Goal: Check status

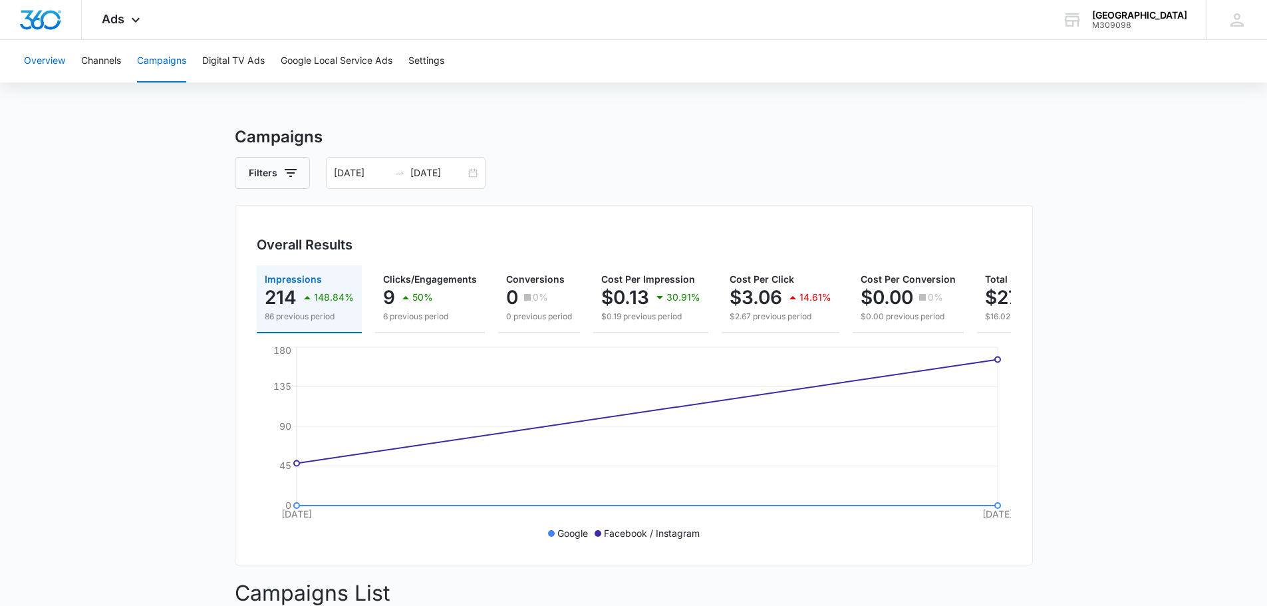
click at [45, 58] on button "Overview" at bounding box center [44, 61] width 41 height 43
click at [477, 175] on div "[DATE] [DATE]" at bounding box center [406, 173] width 160 height 32
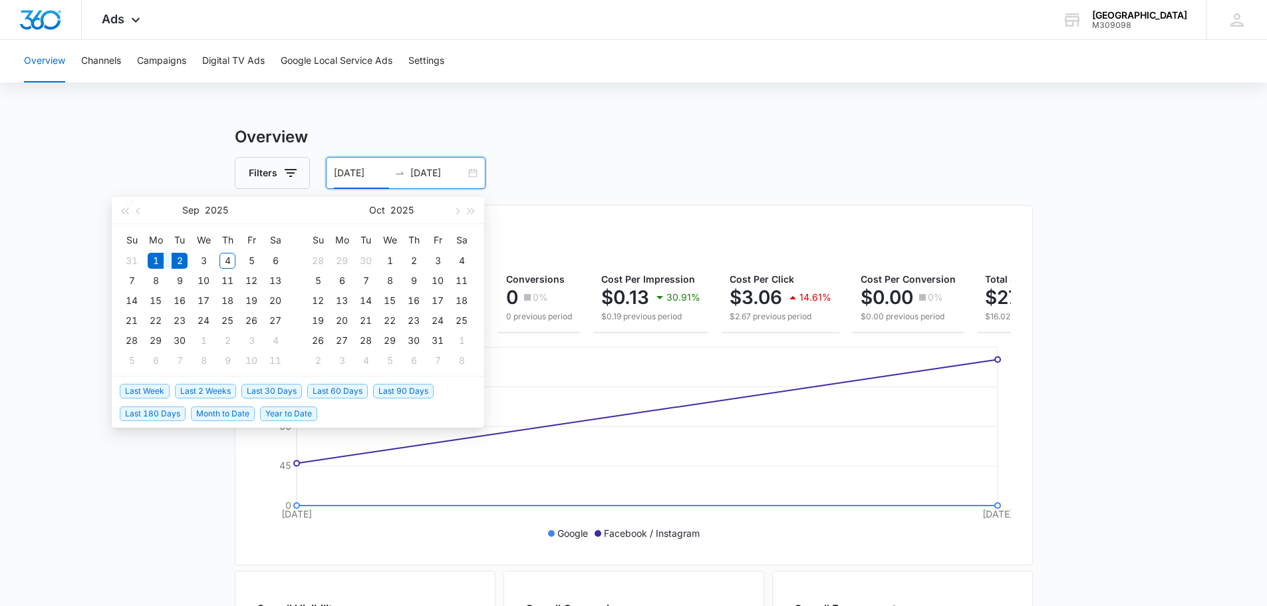
click at [475, 175] on div "[DATE] [DATE]" at bounding box center [406, 173] width 160 height 32
type input "[DATE]"
click at [219, 414] on span "Month to Date" at bounding box center [223, 413] width 64 height 15
type input "[DATE]"
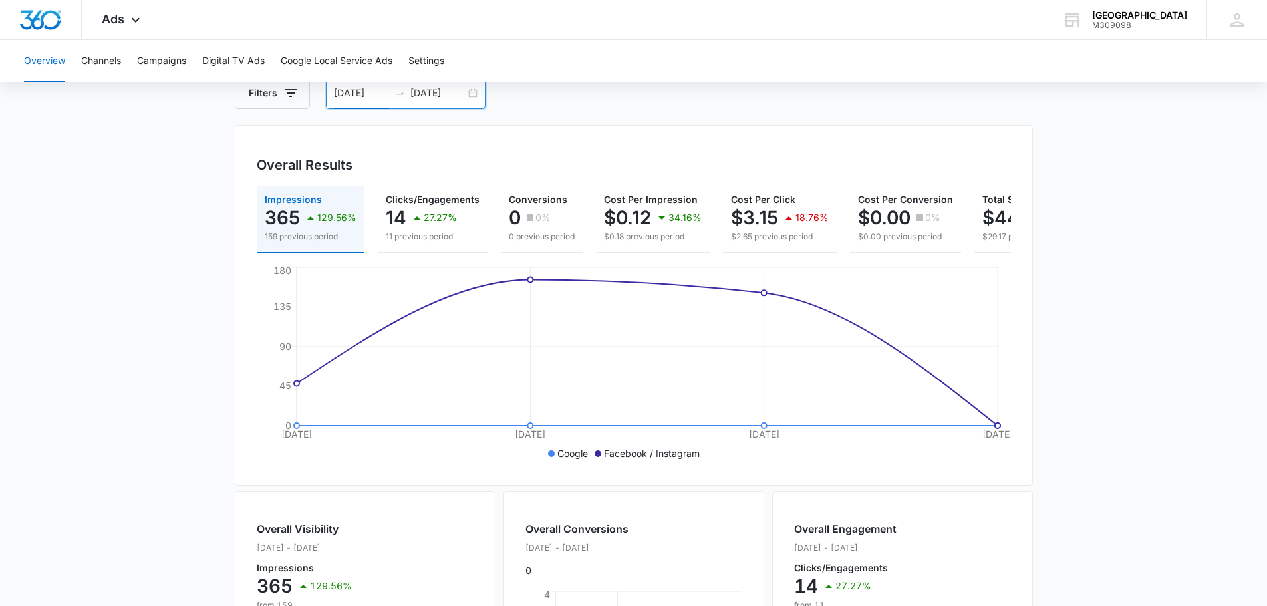
scroll to position [37, 0]
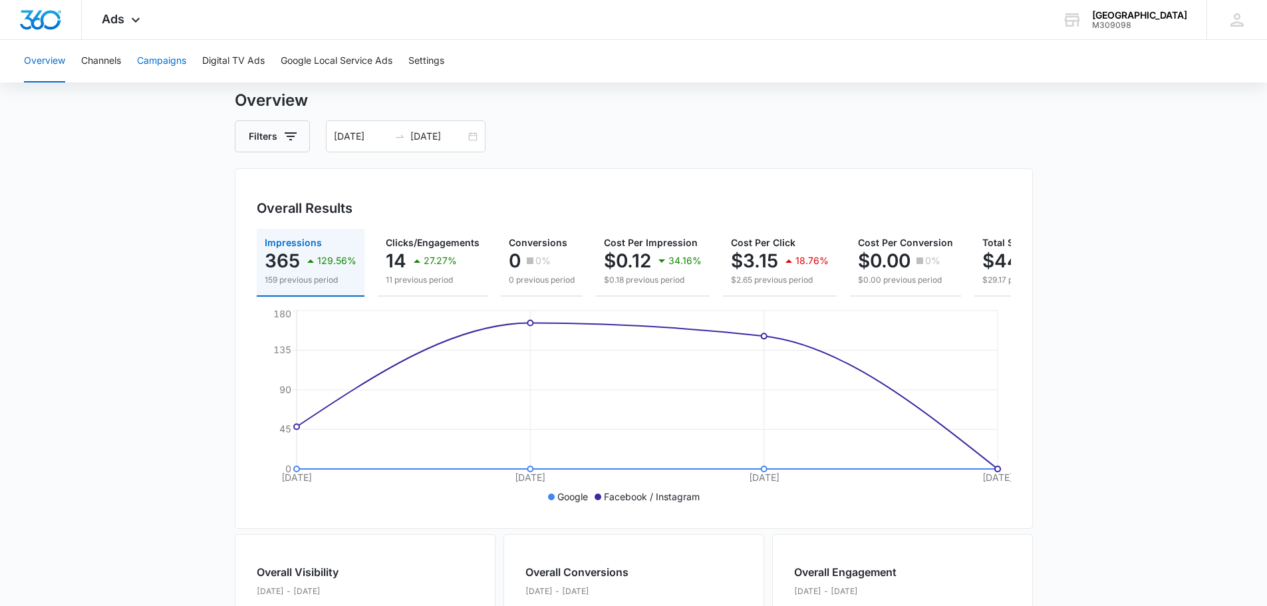
click at [165, 57] on button "Campaigns" at bounding box center [161, 61] width 49 height 43
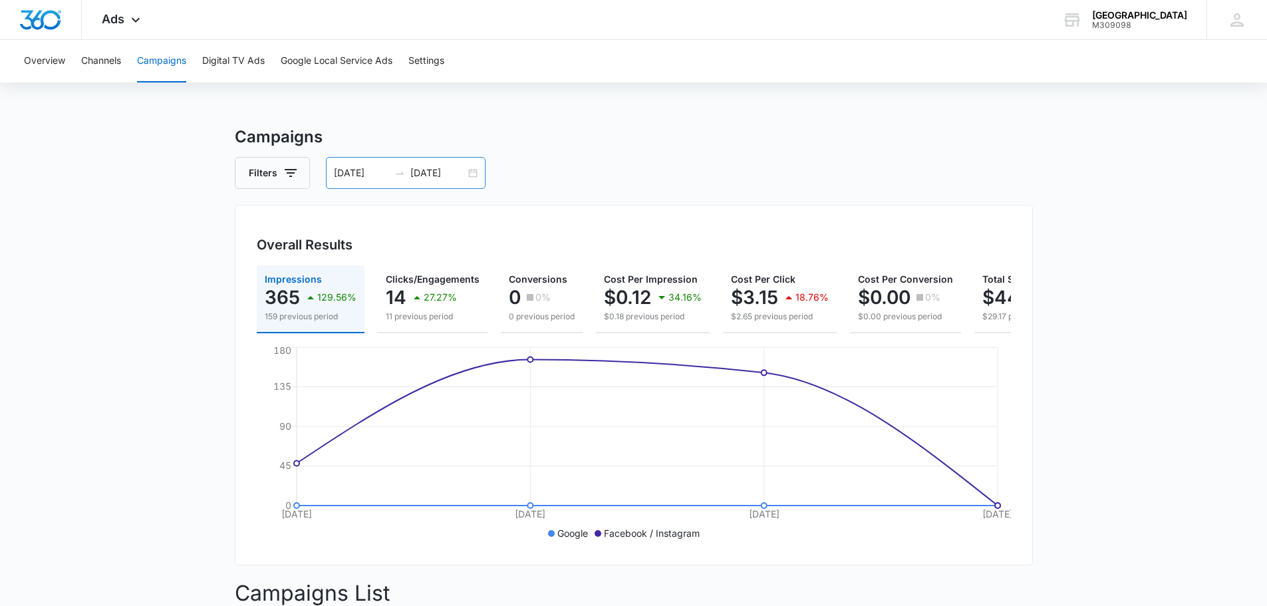
click at [476, 173] on div "[DATE] [DATE]" at bounding box center [406, 173] width 160 height 32
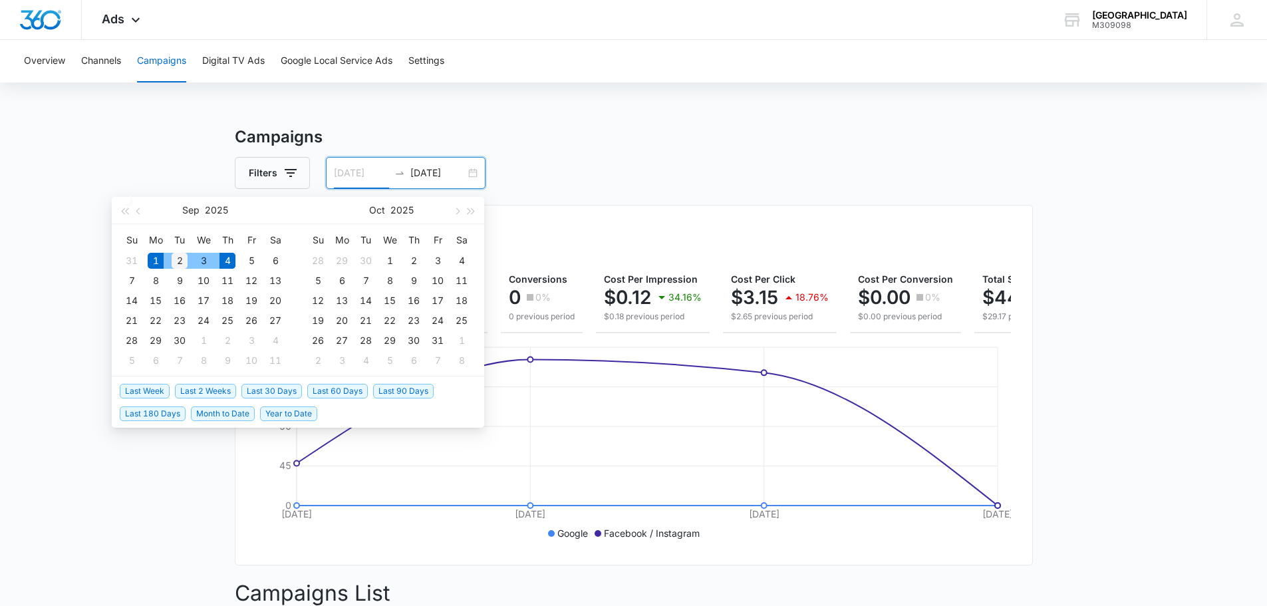
type input "[DATE]"
click at [176, 257] on div "2" at bounding box center [180, 261] width 16 height 16
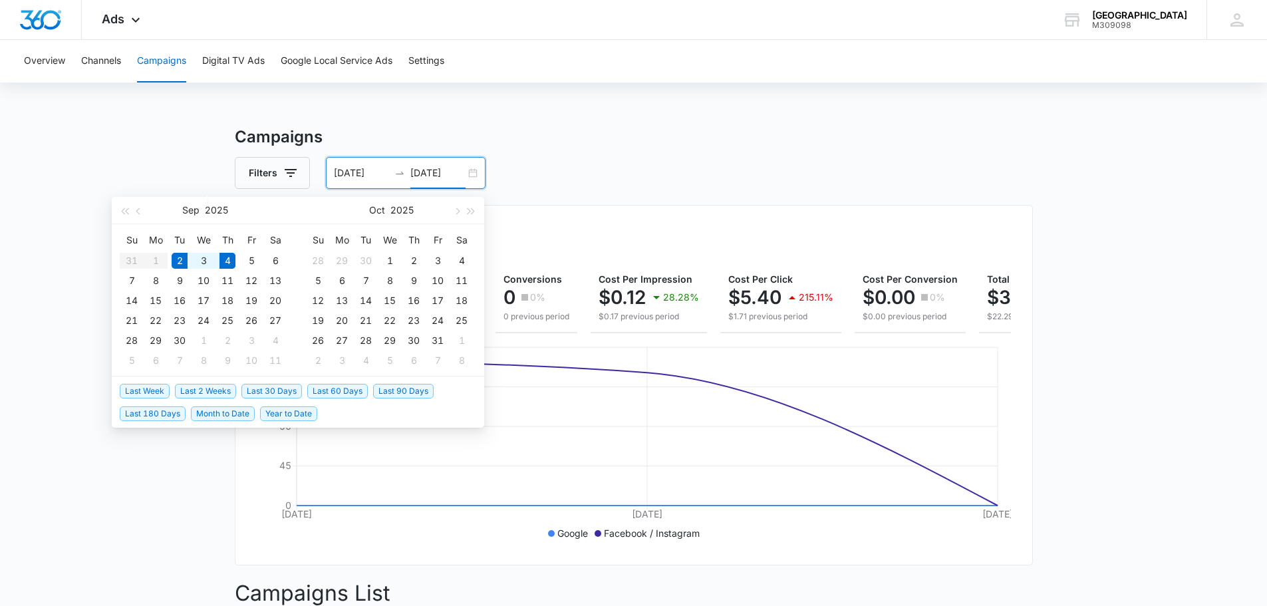
click at [430, 168] on input "[DATE]" at bounding box center [437, 173] width 55 height 15
click at [176, 258] on div "2" at bounding box center [180, 261] width 16 height 16
click at [439, 177] on input "[DATE]" at bounding box center [437, 173] width 55 height 15
type input "[DATE]"
click at [201, 256] on div "3" at bounding box center [204, 261] width 16 height 16
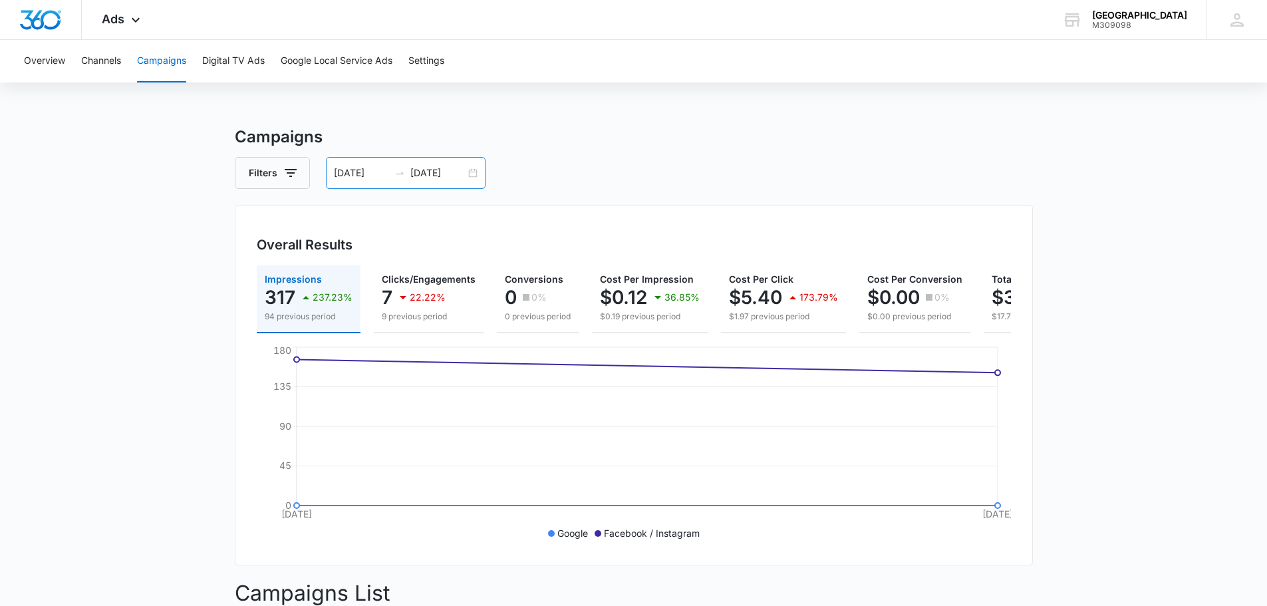
click at [473, 177] on div "[DATE] [DATE]" at bounding box center [406, 173] width 160 height 32
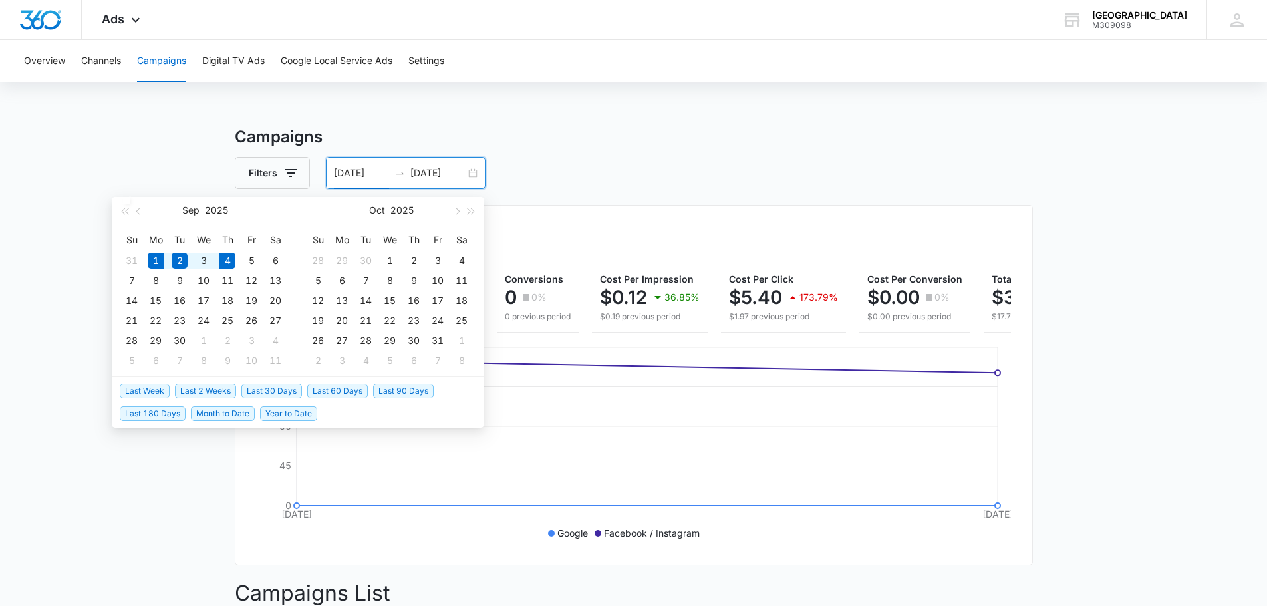
click at [222, 420] on span "Month to Date" at bounding box center [223, 413] width 64 height 15
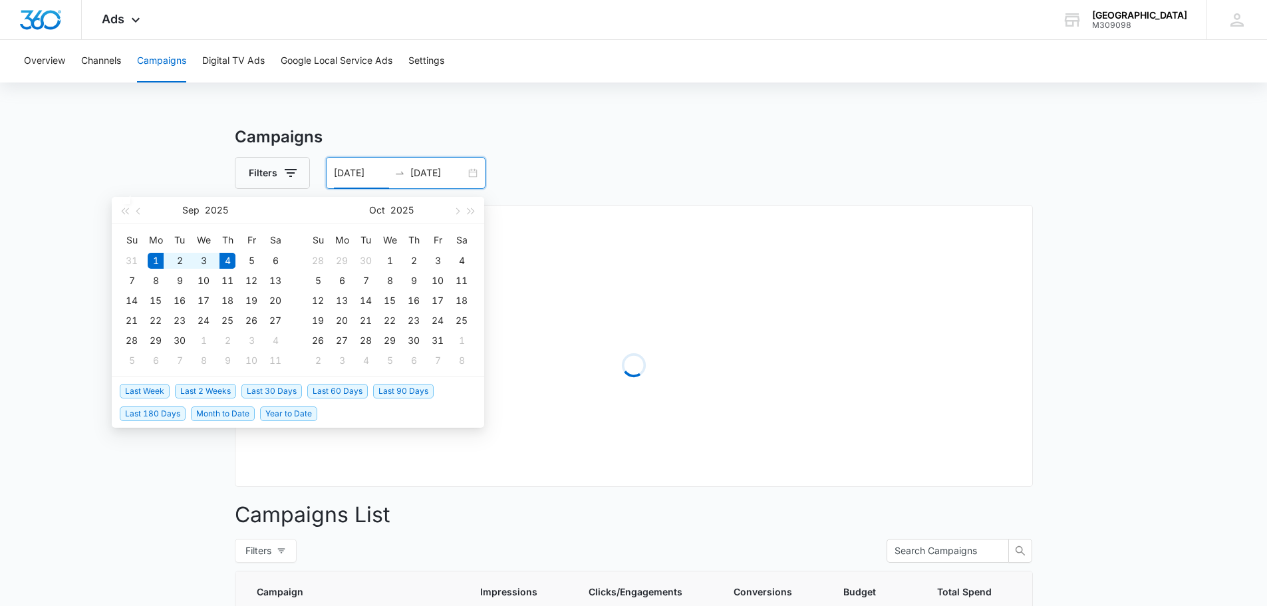
type input "[DATE]"
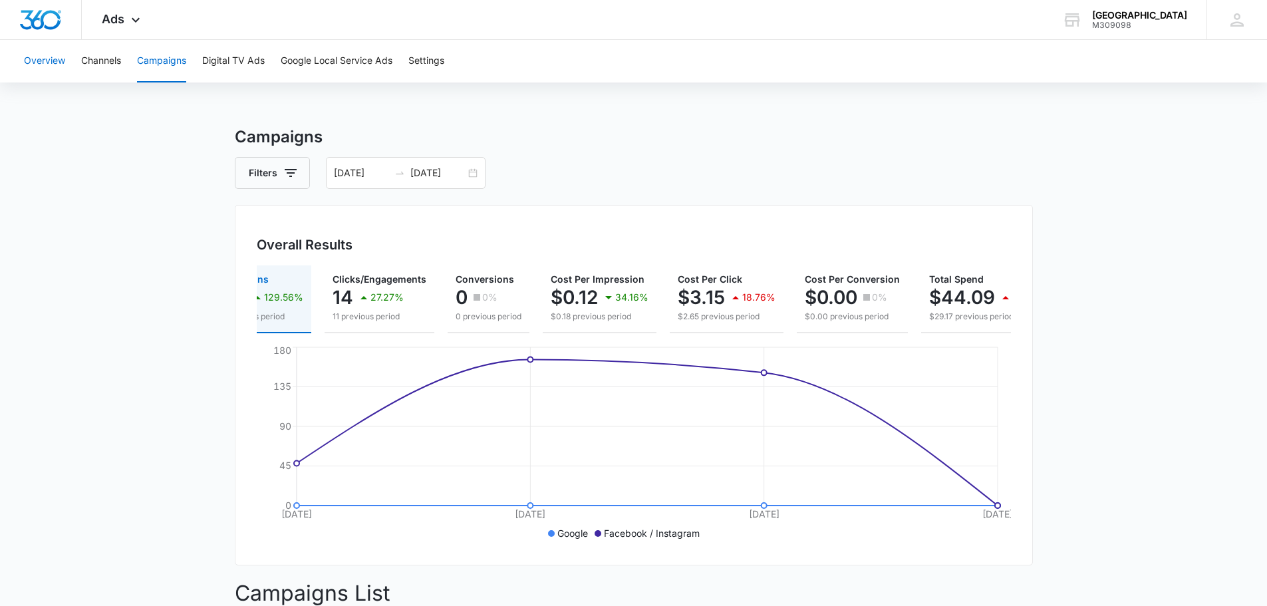
click at [48, 67] on button "Overview" at bounding box center [44, 61] width 41 height 43
